Goal: Task Accomplishment & Management: Use online tool/utility

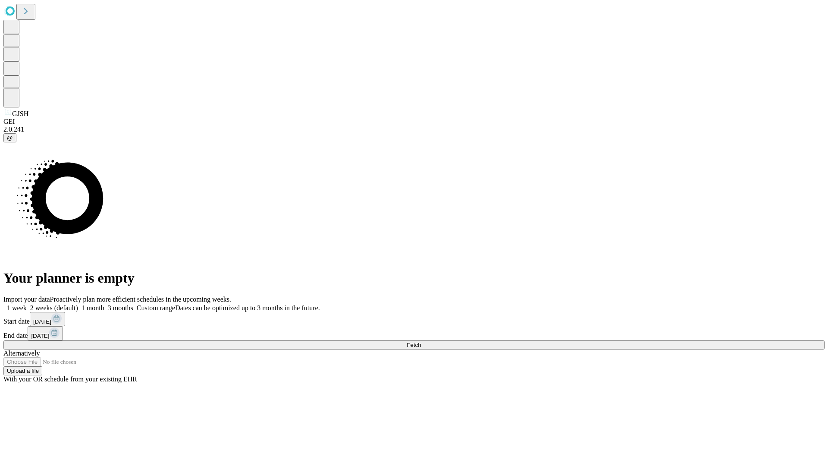
click at [421, 342] on span "Fetch" at bounding box center [414, 345] width 14 height 6
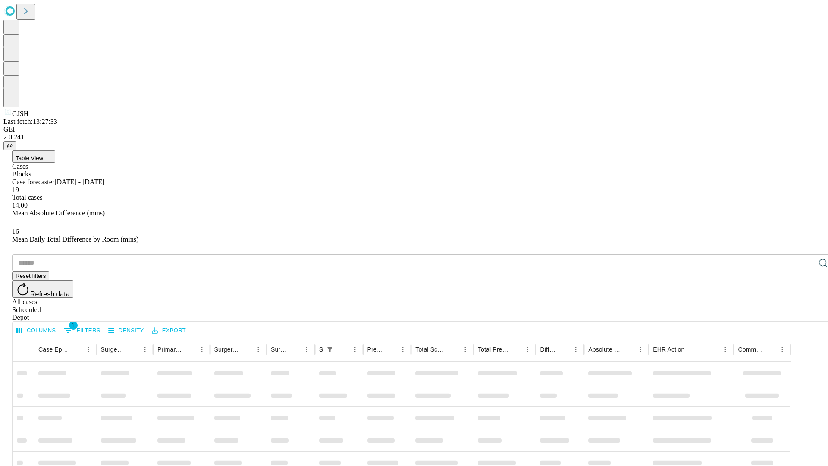
click at [806, 314] on div "Depot" at bounding box center [422, 318] width 821 height 8
